Goal: Task Accomplishment & Management: Manage account settings

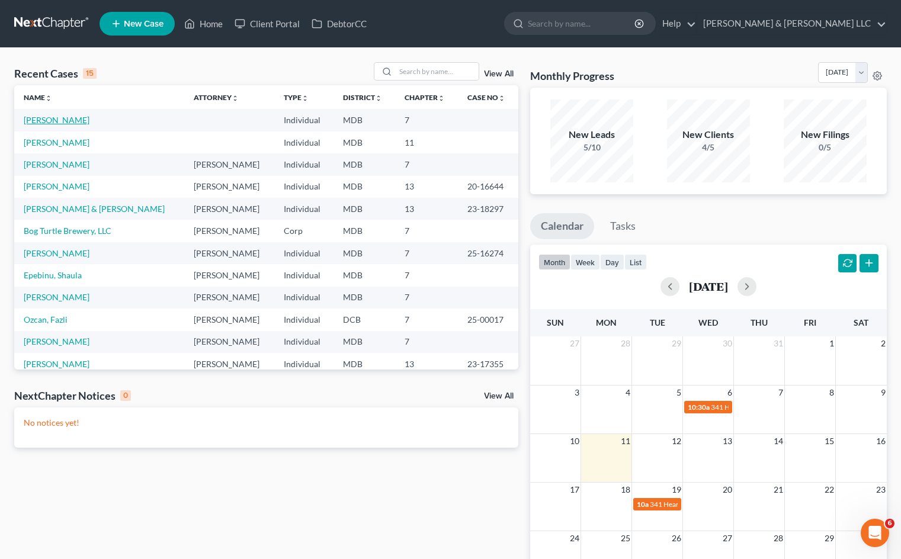
click at [55, 121] on link "[PERSON_NAME]" at bounding box center [57, 120] width 66 height 10
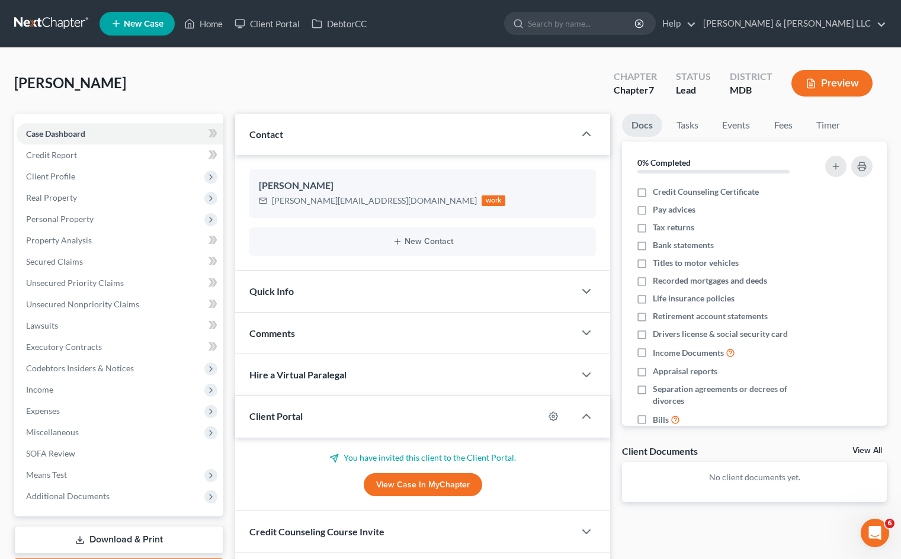
click at [453, 483] on link "View Case in MyChapter" at bounding box center [423, 485] width 118 height 24
click at [220, 21] on link "Home" at bounding box center [203, 23] width 50 height 21
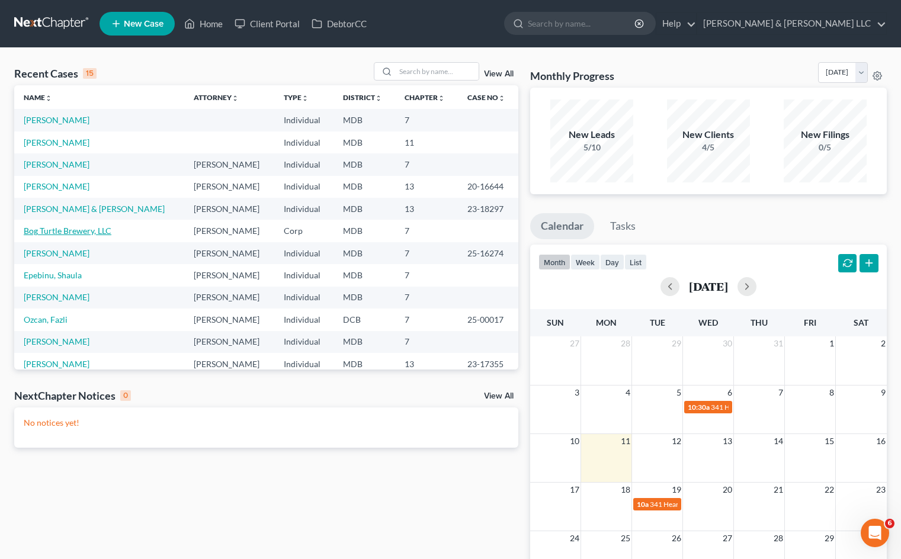
click at [98, 230] on link "Bog Turtle Brewery, LLC" at bounding box center [68, 231] width 88 height 10
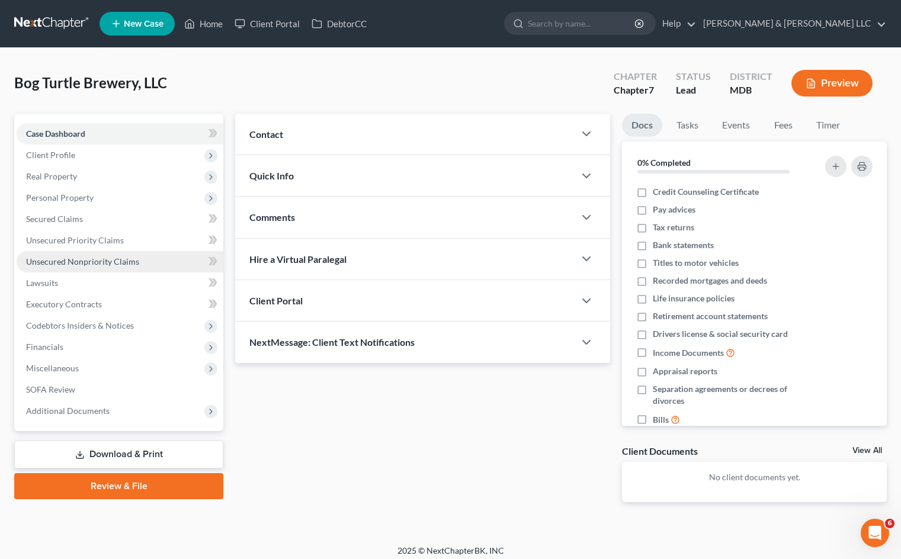
click at [156, 261] on link "Unsecured Nonpriority Claims" at bounding box center [120, 261] width 207 height 21
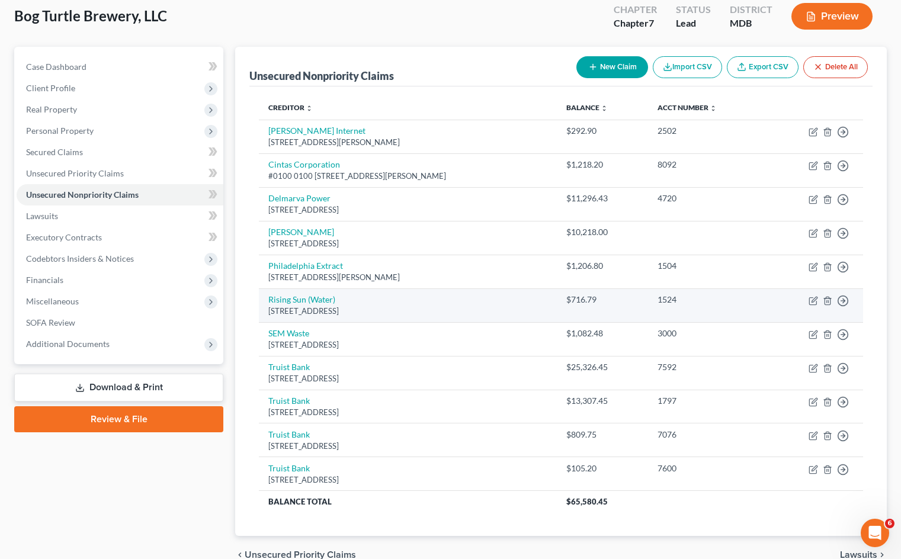
scroll to position [68, 0]
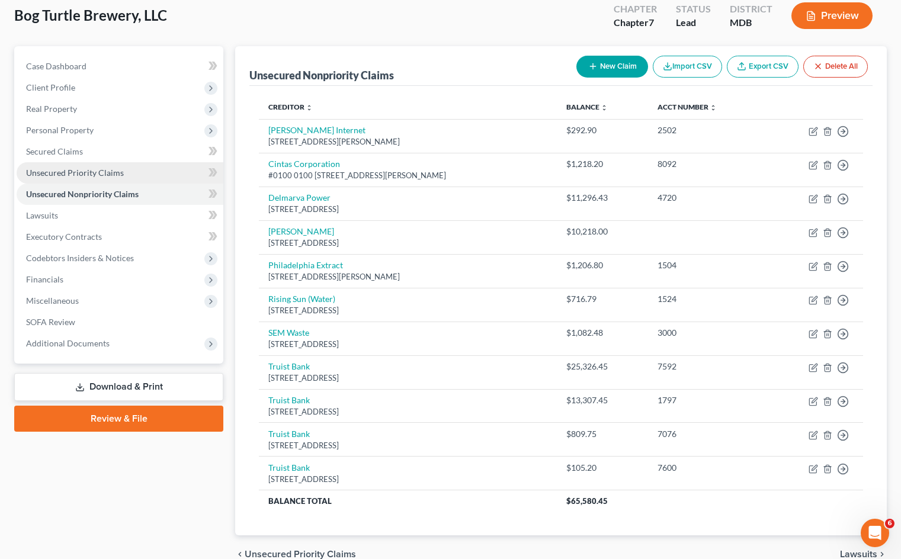
click at [126, 172] on link "Unsecured Priority Claims" at bounding box center [120, 172] width 207 height 21
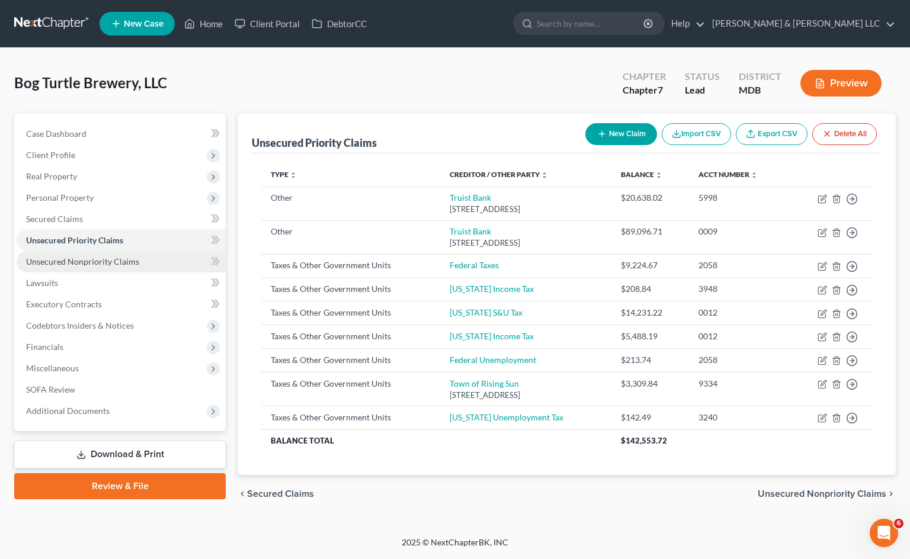
click at [142, 258] on link "Unsecured Nonpriority Claims" at bounding box center [121, 261] width 209 height 21
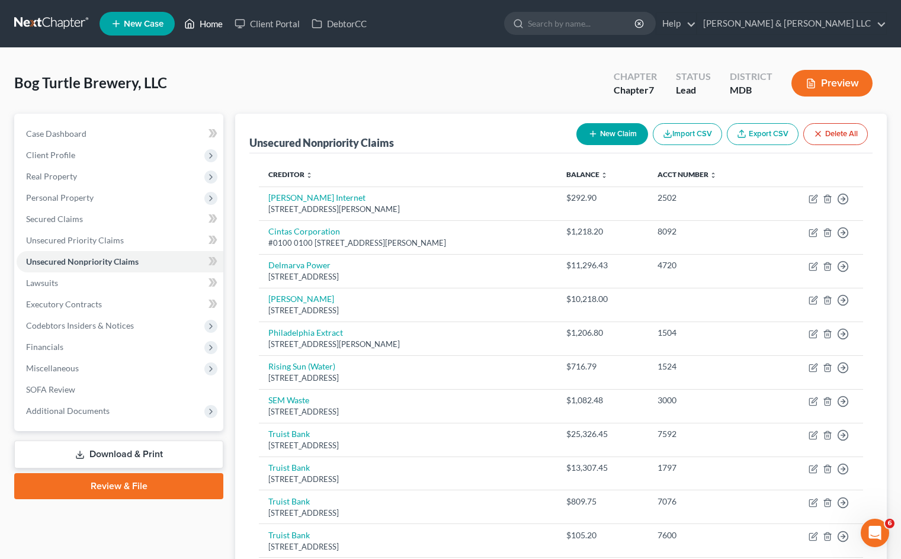
click at [211, 25] on link "Home" at bounding box center [203, 23] width 50 height 21
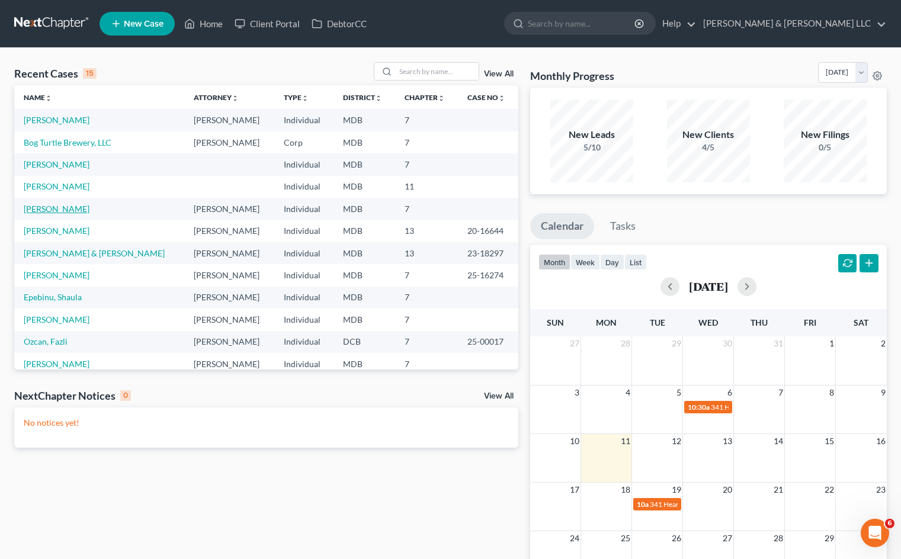
click at [57, 211] on link "[PERSON_NAME]" at bounding box center [57, 209] width 66 height 10
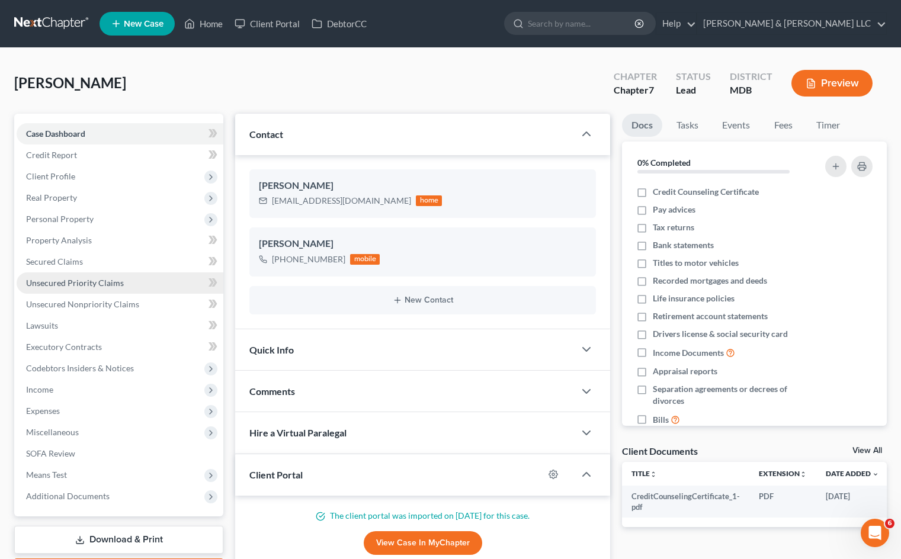
click at [143, 284] on link "Unsecured Priority Claims" at bounding box center [120, 282] width 207 height 21
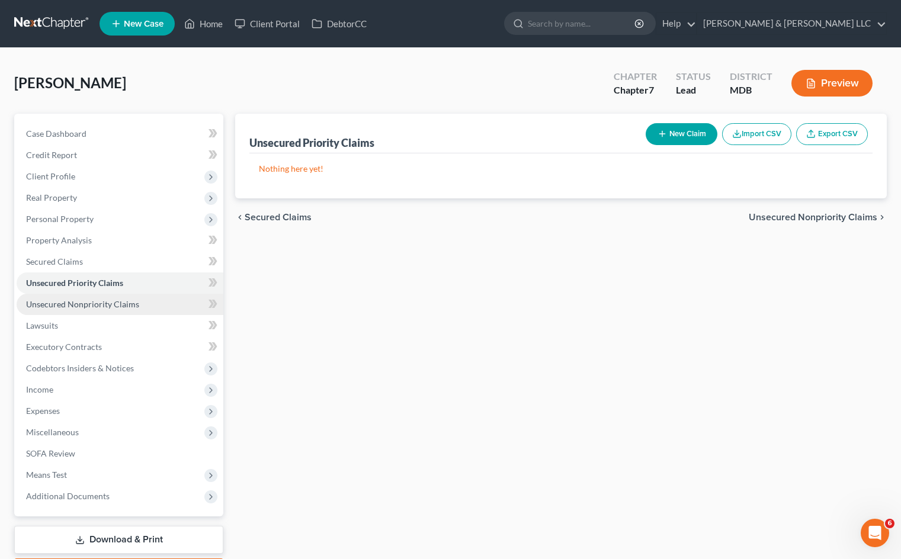
click at [148, 299] on link "Unsecured Nonpriority Claims" at bounding box center [120, 304] width 207 height 21
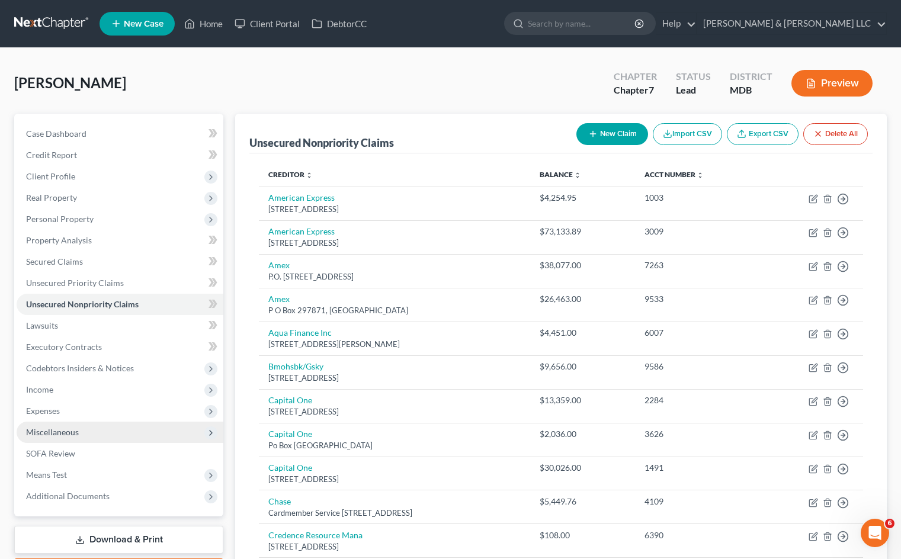
click at [121, 435] on span "Miscellaneous" at bounding box center [120, 432] width 207 height 21
click at [136, 437] on span "Miscellaneous" at bounding box center [120, 432] width 207 height 21
click at [849, 85] on button "Preview" at bounding box center [831, 83] width 81 height 27
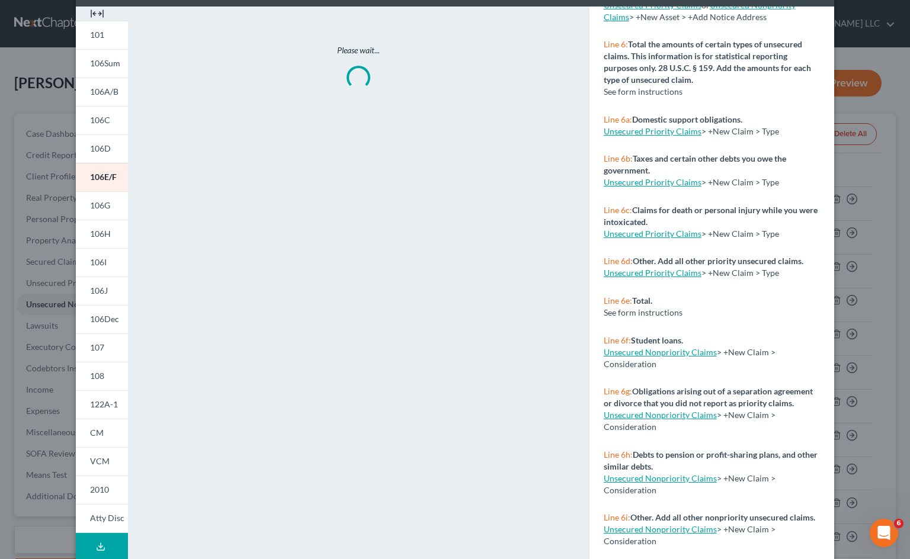
scroll to position [98, 0]
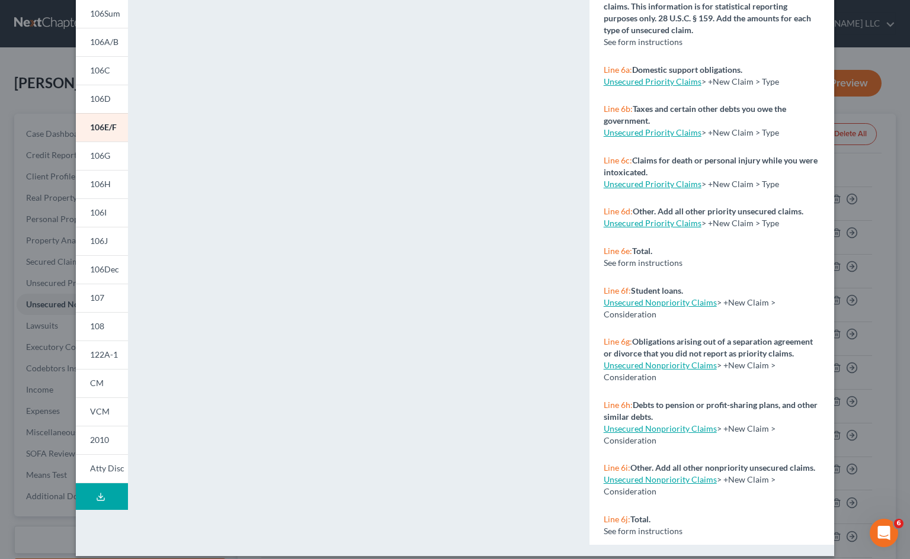
click at [101, 498] on button "Download Draft" at bounding box center [102, 496] width 52 height 27
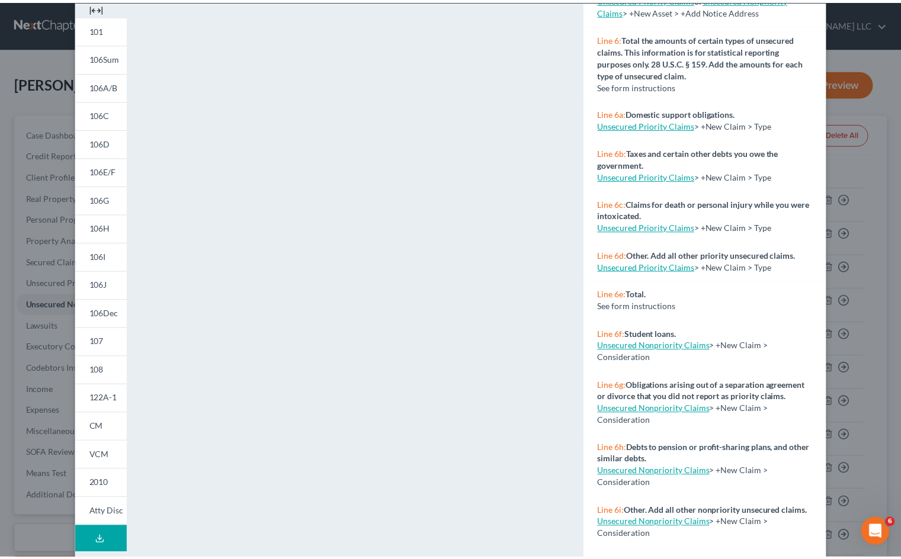
scroll to position [0, 0]
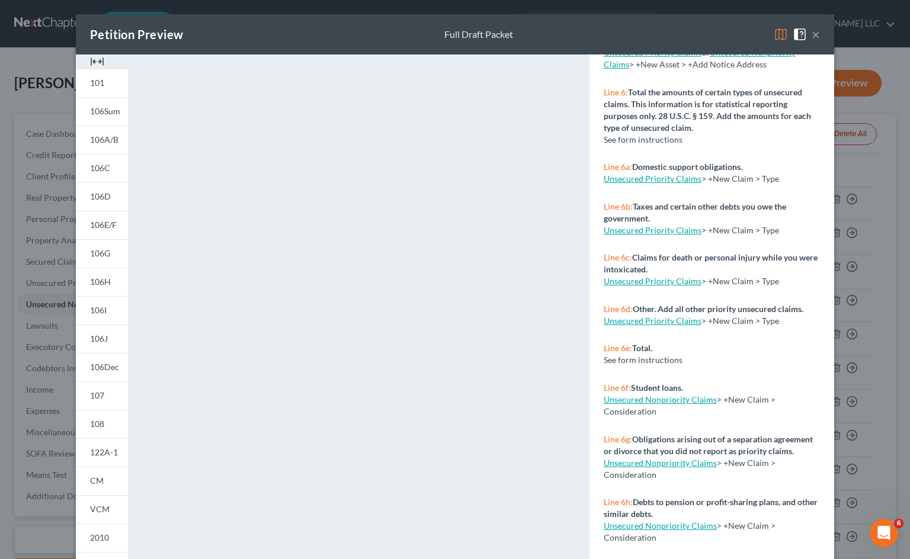
click at [813, 29] on button "×" at bounding box center [815, 34] width 8 height 14
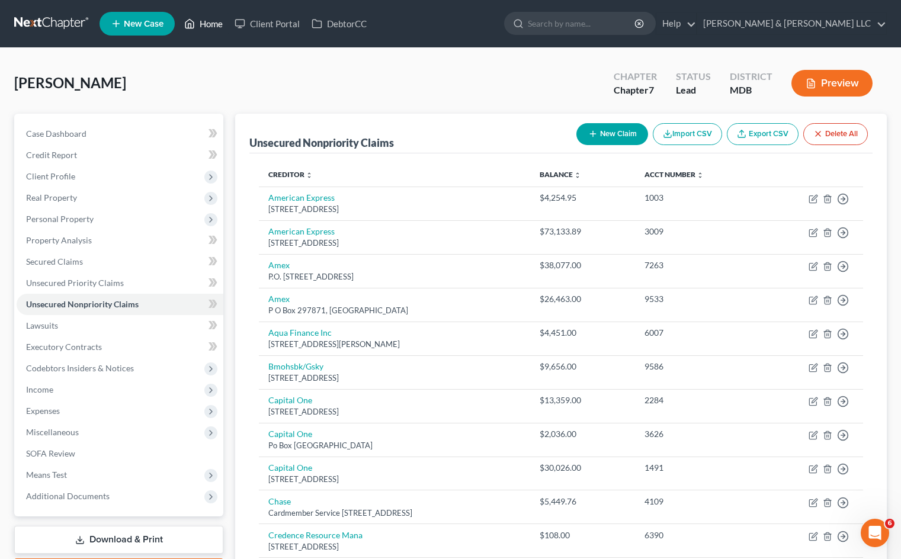
click at [219, 23] on link "Home" at bounding box center [203, 23] width 50 height 21
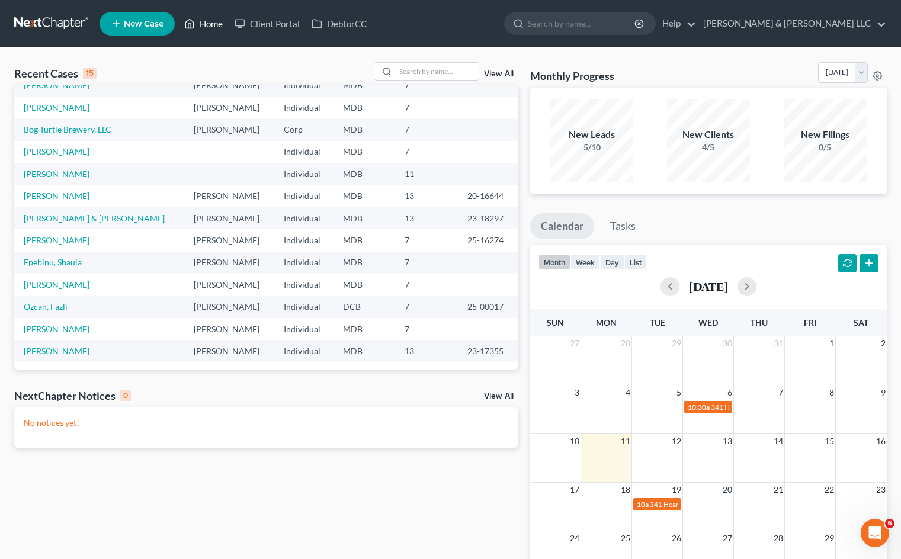
scroll to position [23, 0]
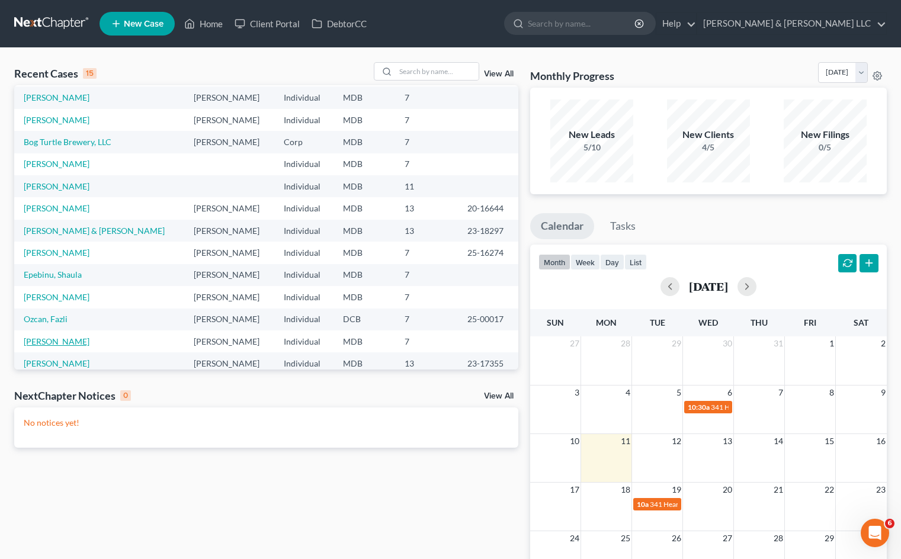
click at [70, 341] on link "[PERSON_NAME]" at bounding box center [57, 341] width 66 height 10
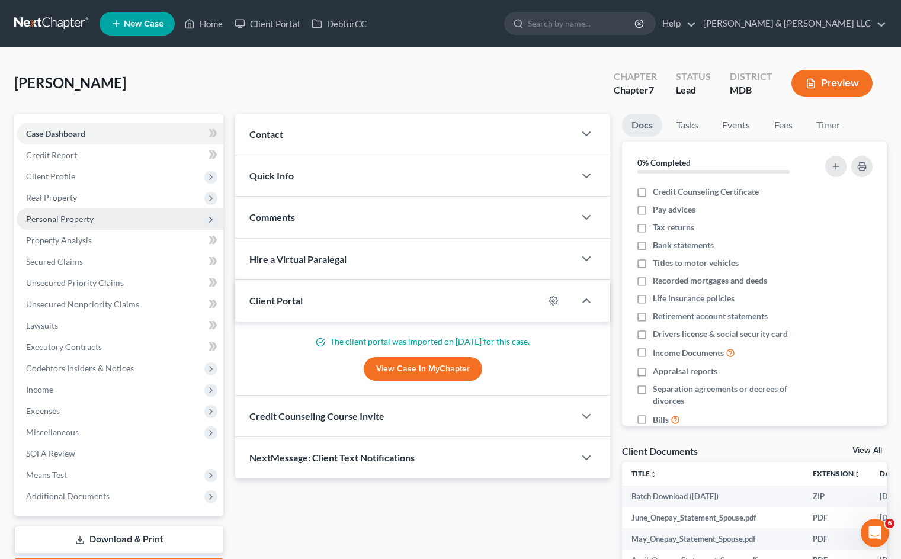
click at [84, 221] on span "Personal Property" at bounding box center [60, 219] width 68 height 10
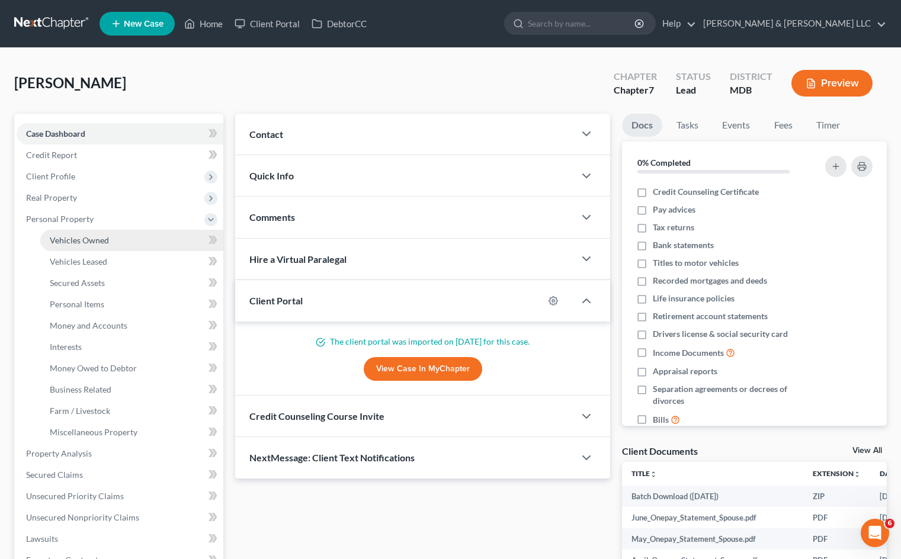
click at [89, 233] on link "Vehicles Owned" at bounding box center [131, 240] width 183 height 21
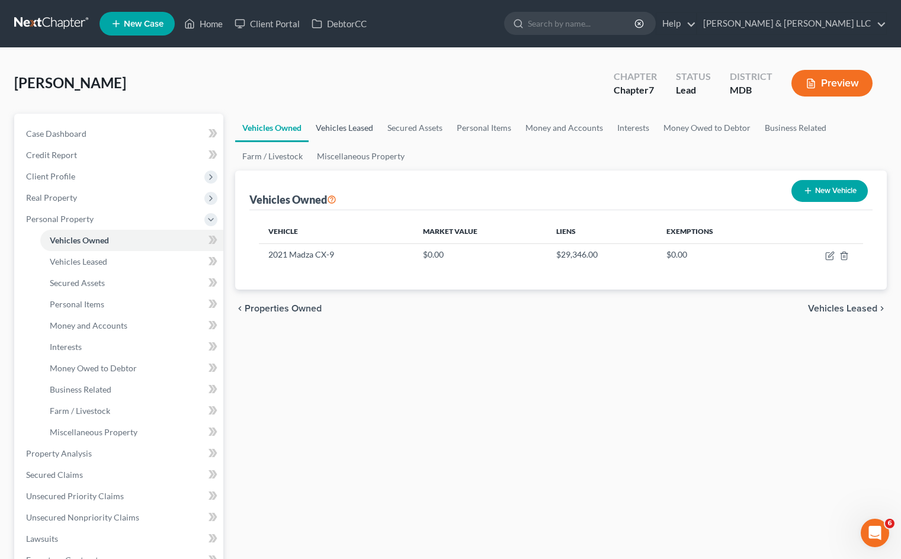
click at [352, 127] on link "Vehicles Leased" at bounding box center [345, 128] width 72 height 28
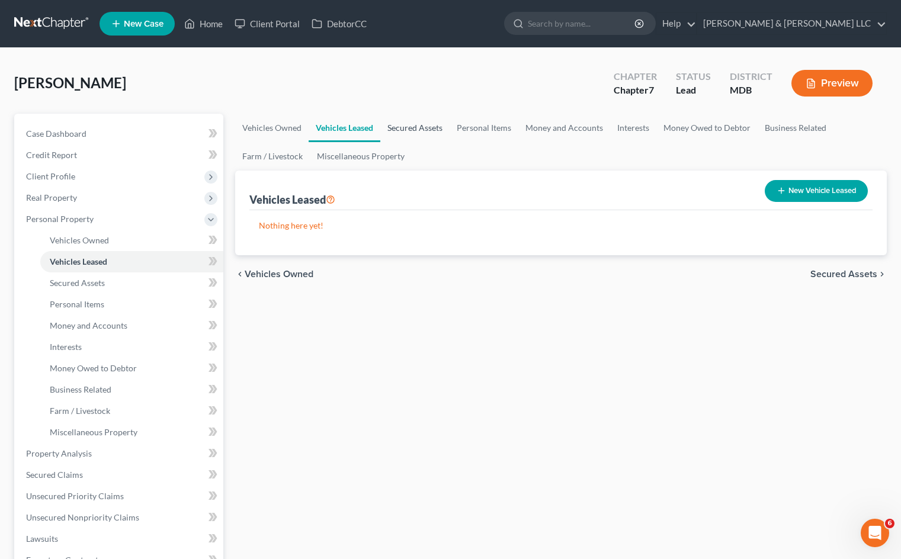
click at [413, 129] on link "Secured Assets" at bounding box center [414, 128] width 69 height 28
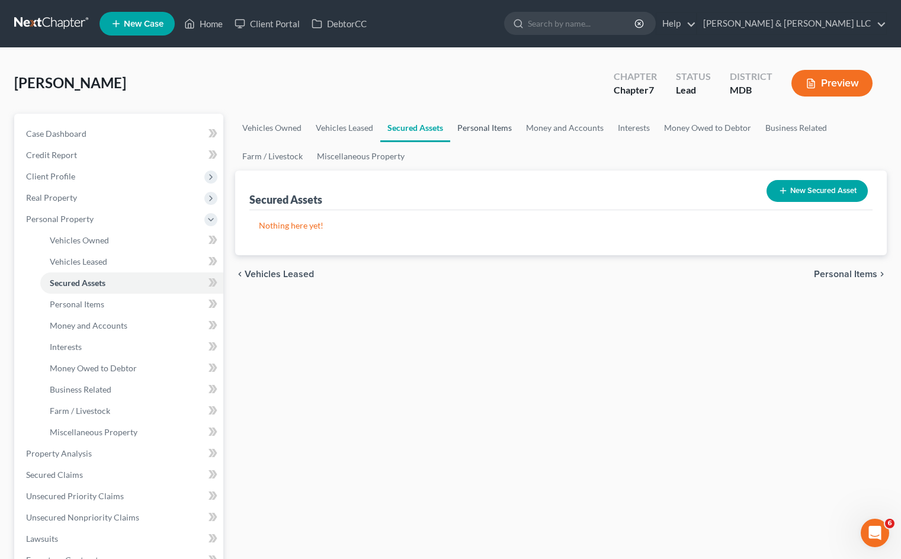
click at [505, 130] on link "Personal Items" at bounding box center [484, 128] width 69 height 28
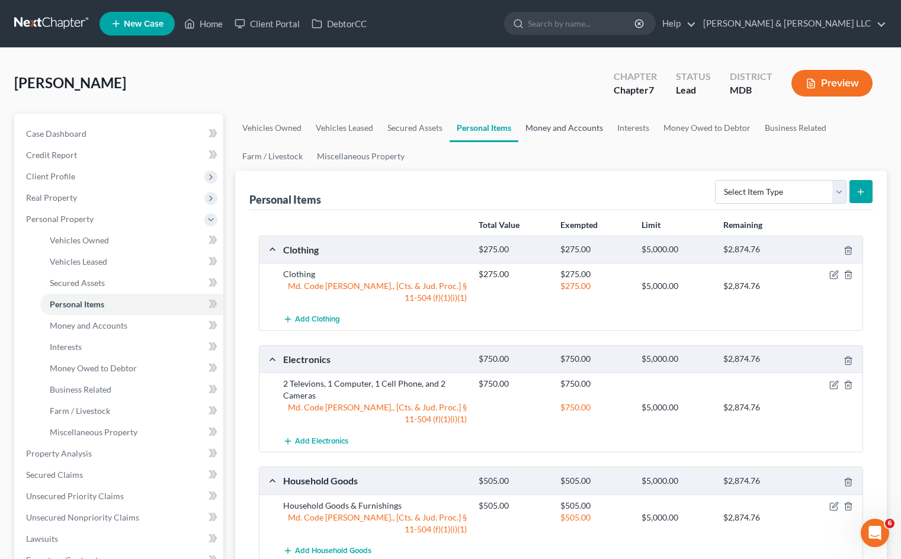
click at [558, 126] on link "Money and Accounts" at bounding box center [564, 128] width 92 height 28
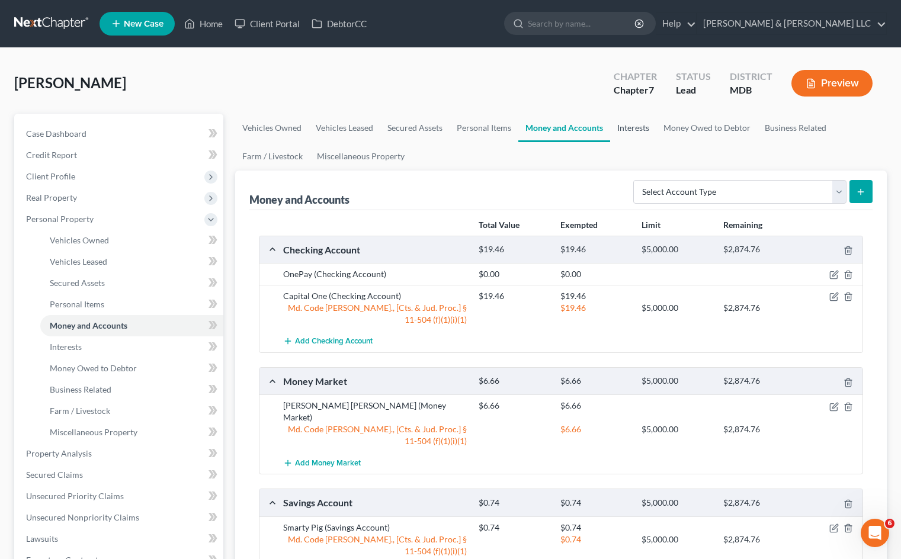
click at [643, 127] on link "Interests" at bounding box center [633, 128] width 46 height 28
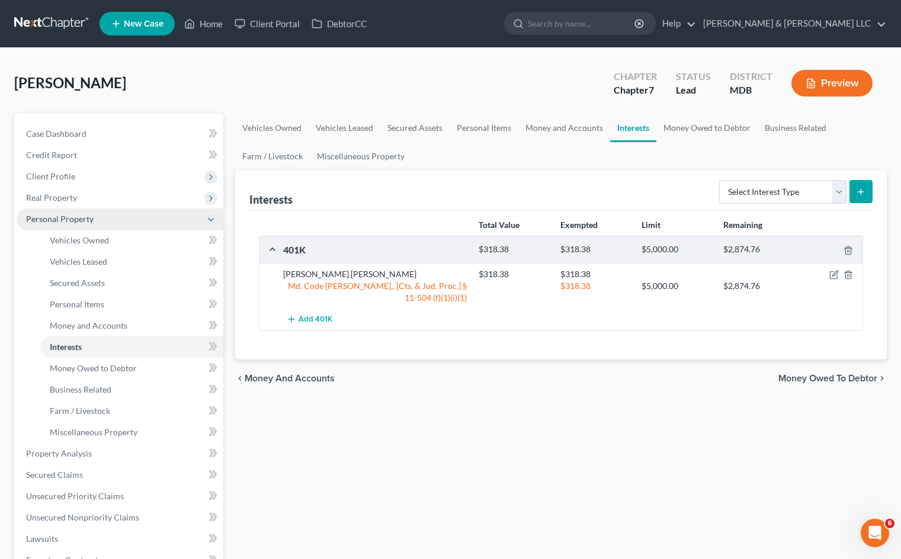
click at [103, 223] on span "Personal Property" at bounding box center [120, 218] width 207 height 21
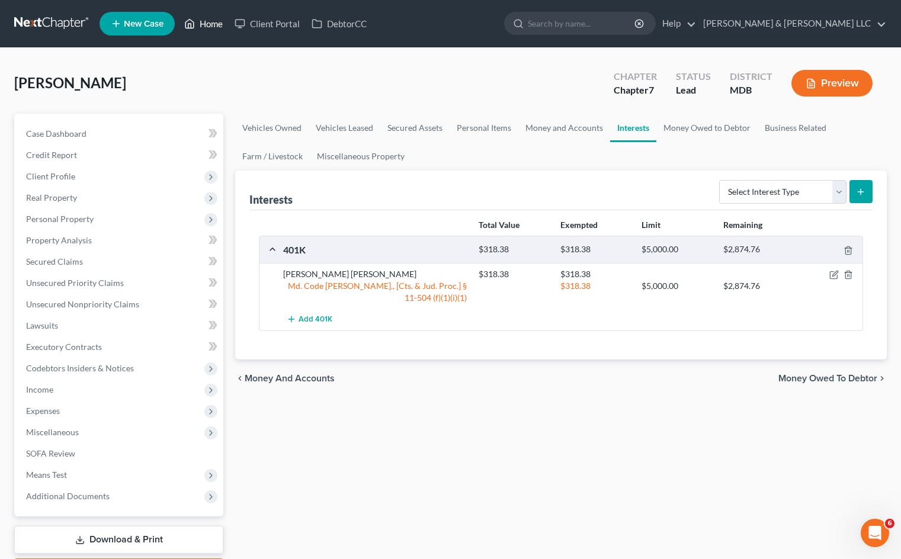
click at [219, 26] on link "Home" at bounding box center [203, 23] width 50 height 21
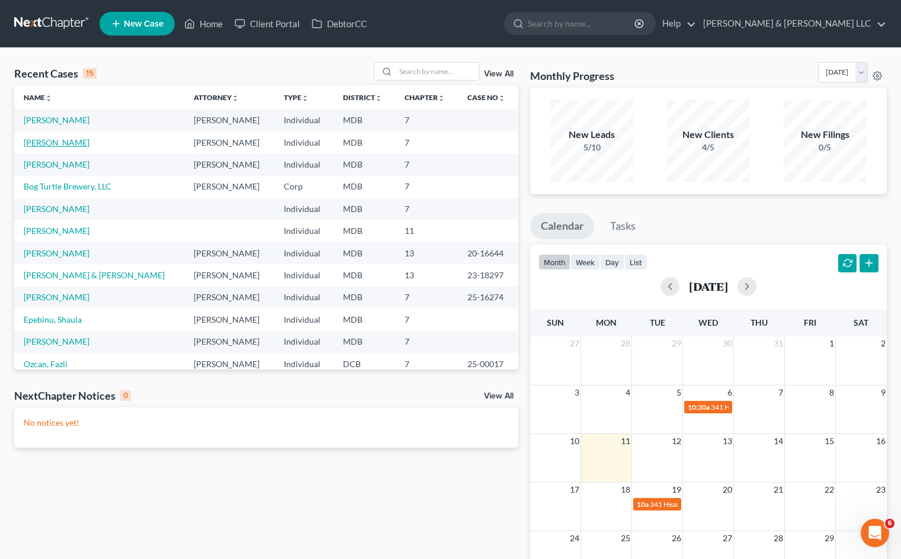
click at [68, 139] on link "[PERSON_NAME]" at bounding box center [57, 142] width 66 height 10
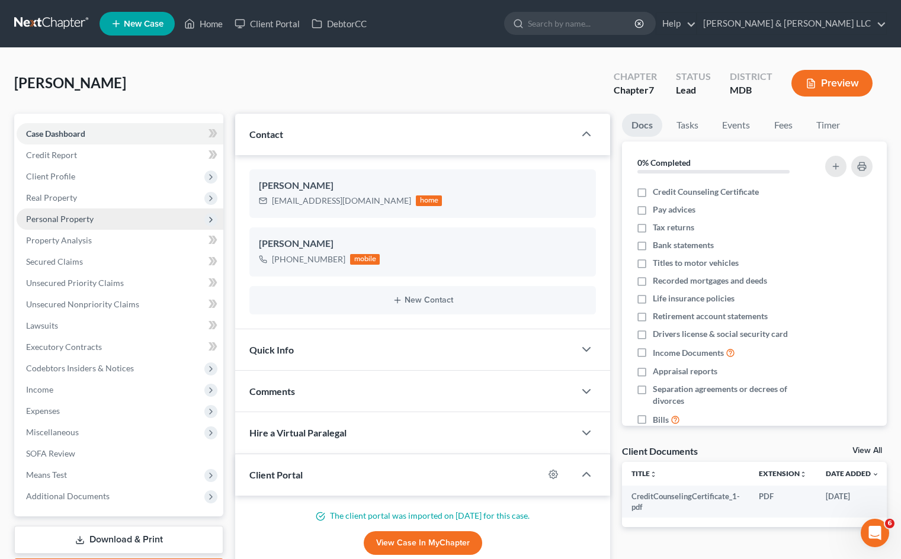
click at [97, 217] on span "Personal Property" at bounding box center [120, 218] width 207 height 21
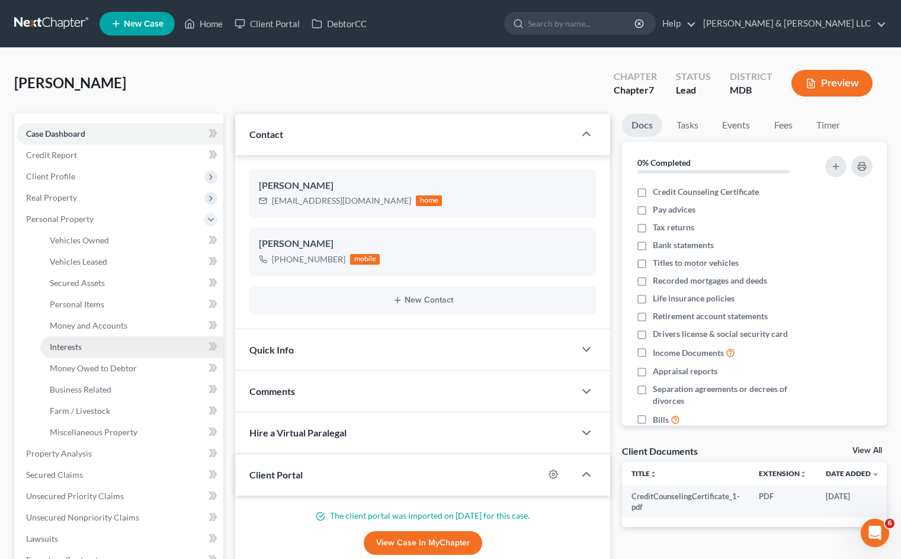
click at [138, 348] on link "Interests" at bounding box center [131, 346] width 183 height 21
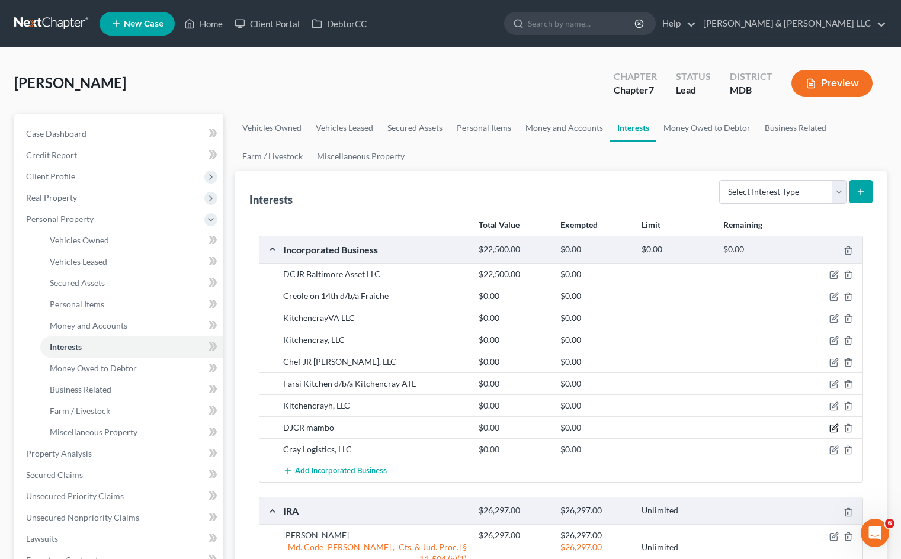
click at [832, 429] on icon "button" at bounding box center [833, 428] width 9 height 9
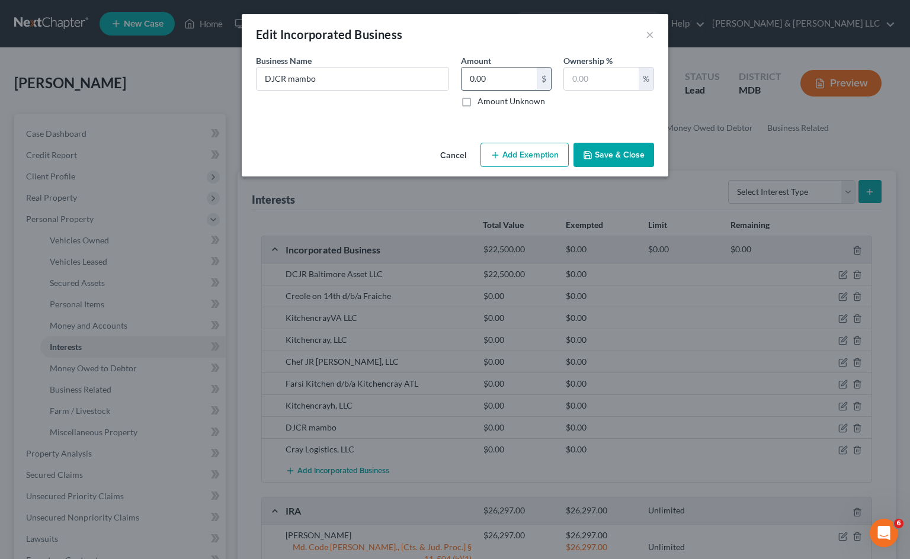
click at [509, 78] on input "0.00" at bounding box center [498, 79] width 75 height 23
type input "4,000"
click at [614, 78] on input "text" at bounding box center [601, 79] width 75 height 23
type input "50"
click at [384, 113] on div "Business Name * DJCR mambo Amount 4,000 $ Amount Unknown Ownership % 50 %" at bounding box center [455, 85] width 410 height 62
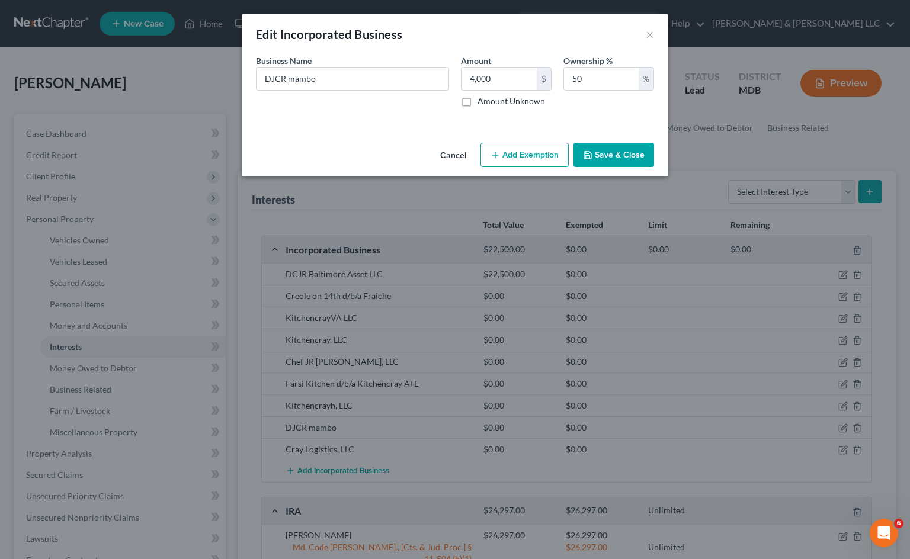
click at [455, 153] on button "Cancel" at bounding box center [453, 156] width 45 height 24
